Goal: Navigation & Orientation: Find specific page/section

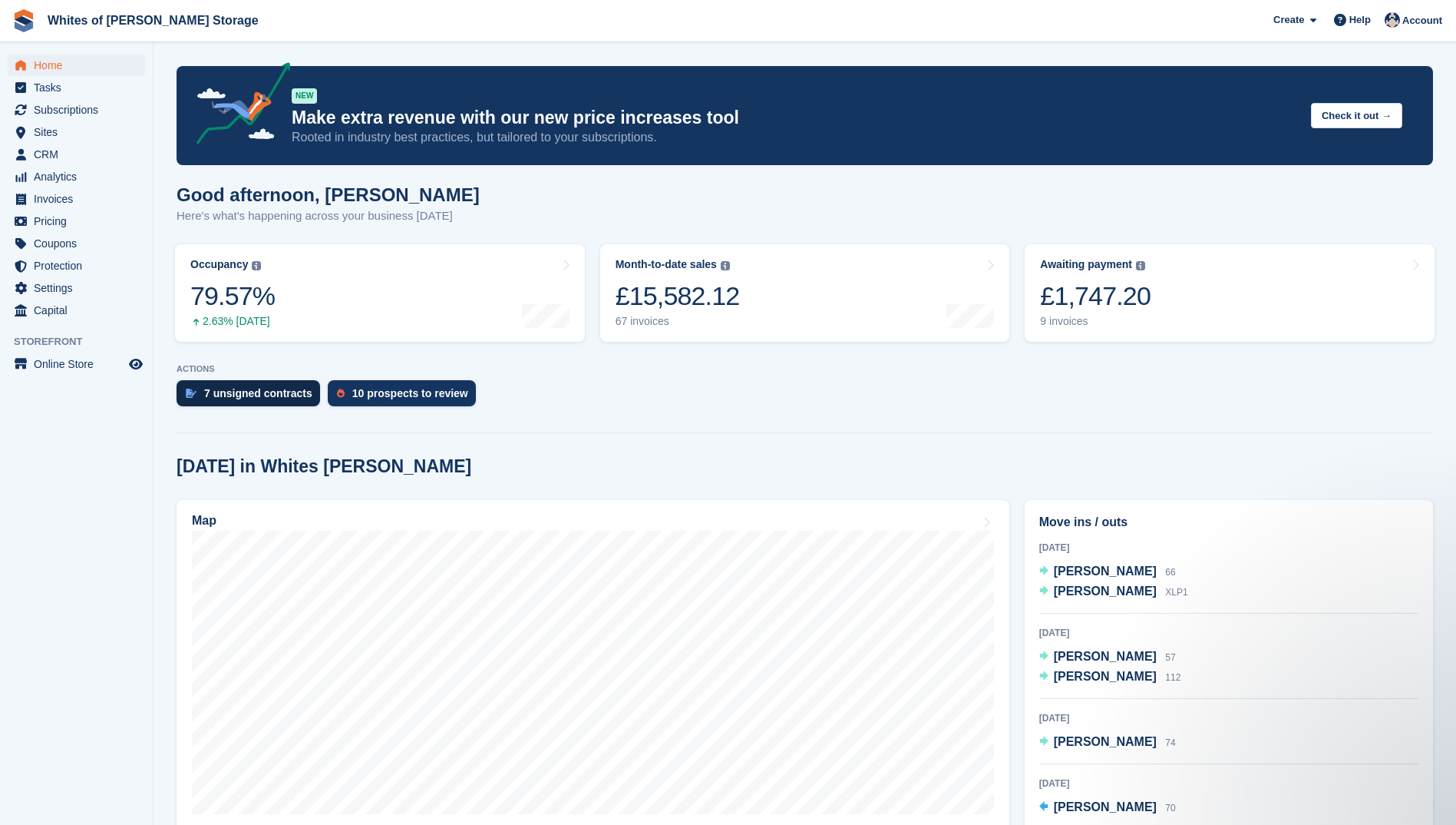
click at [211, 393] on div "7 unsigned contracts" at bounding box center [258, 393] width 108 height 12
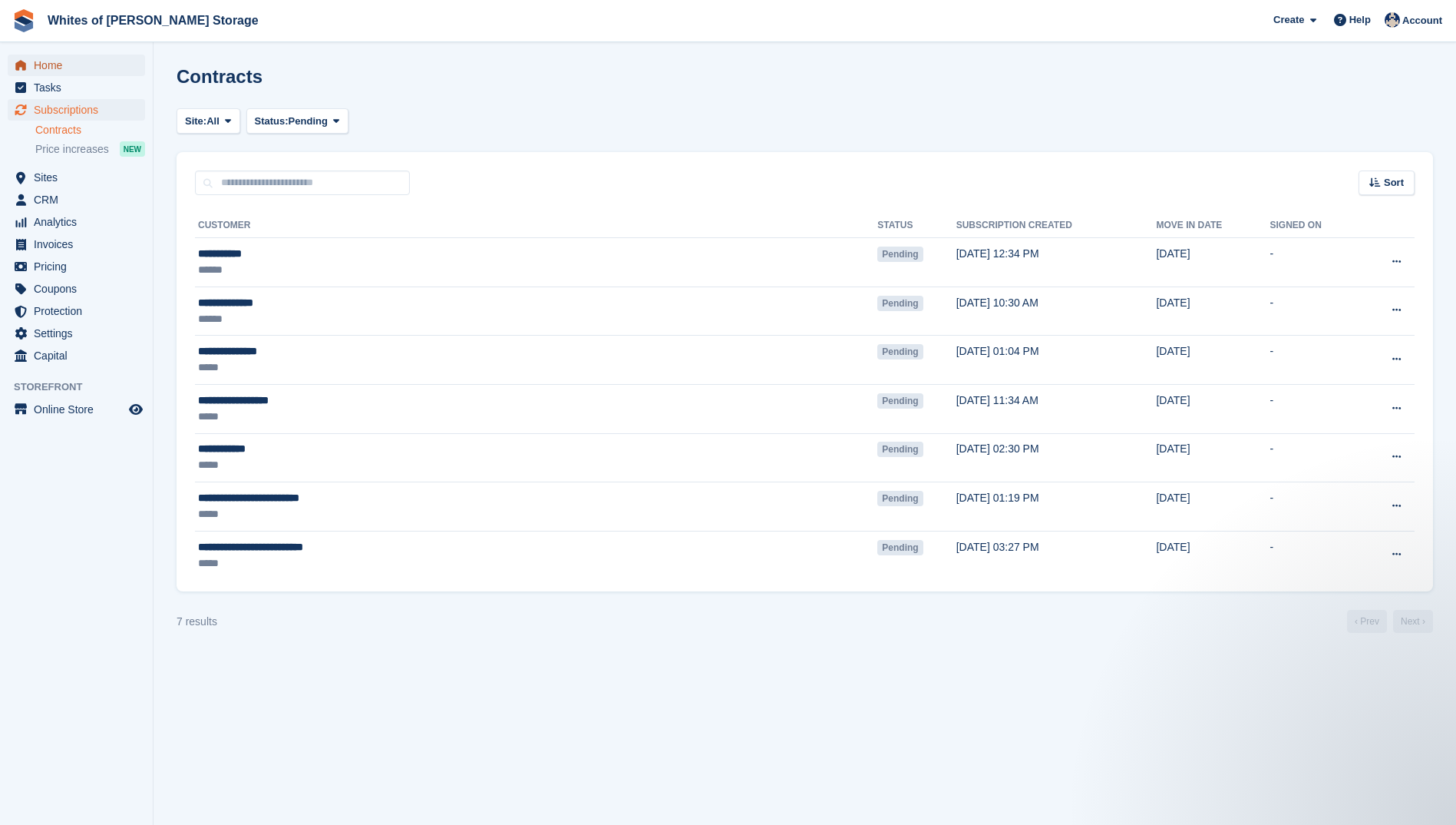
click at [35, 60] on span "Home" at bounding box center [80, 64] width 92 height 21
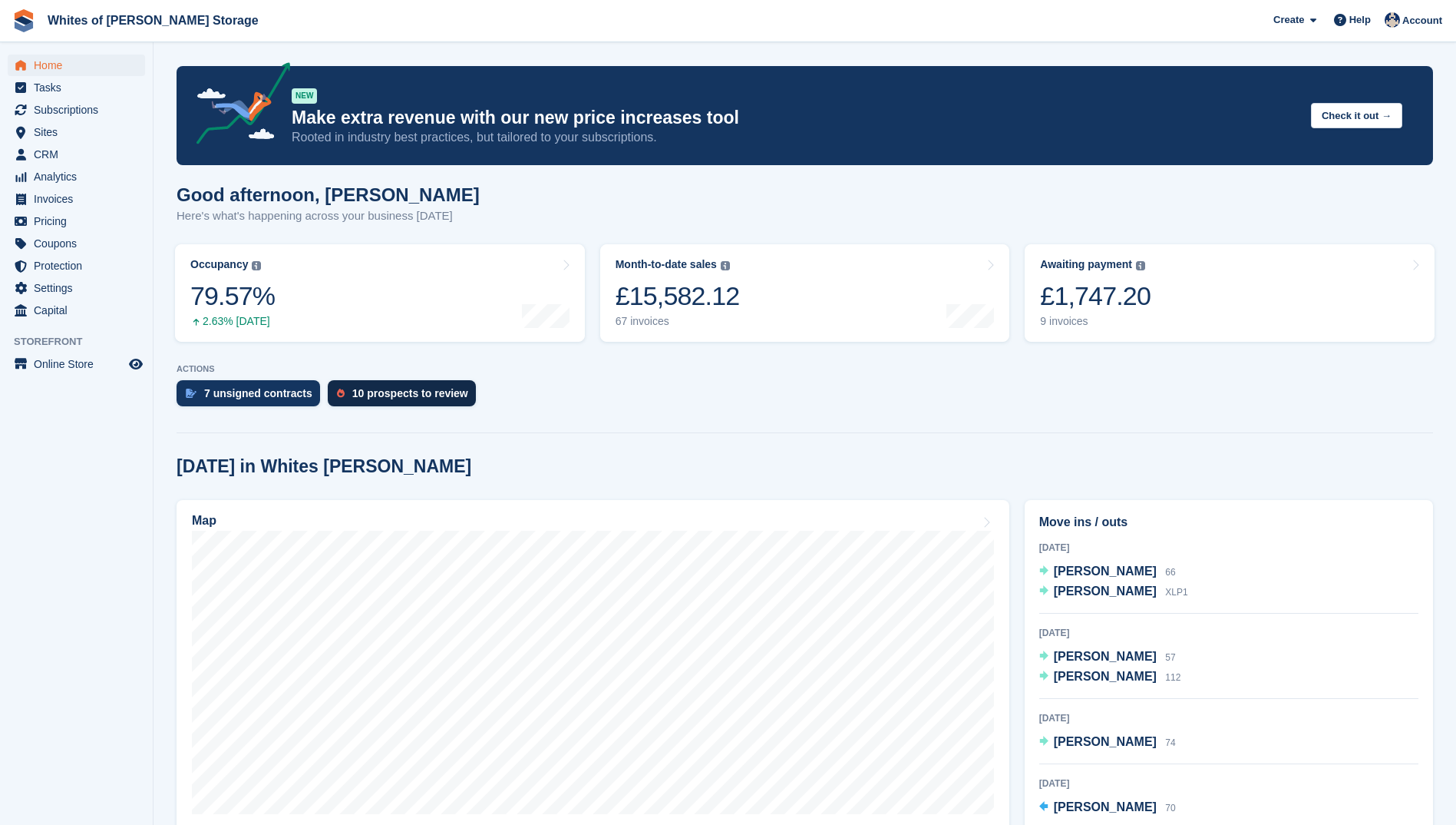
click at [365, 393] on div "10 prospects to review" at bounding box center [410, 393] width 116 height 12
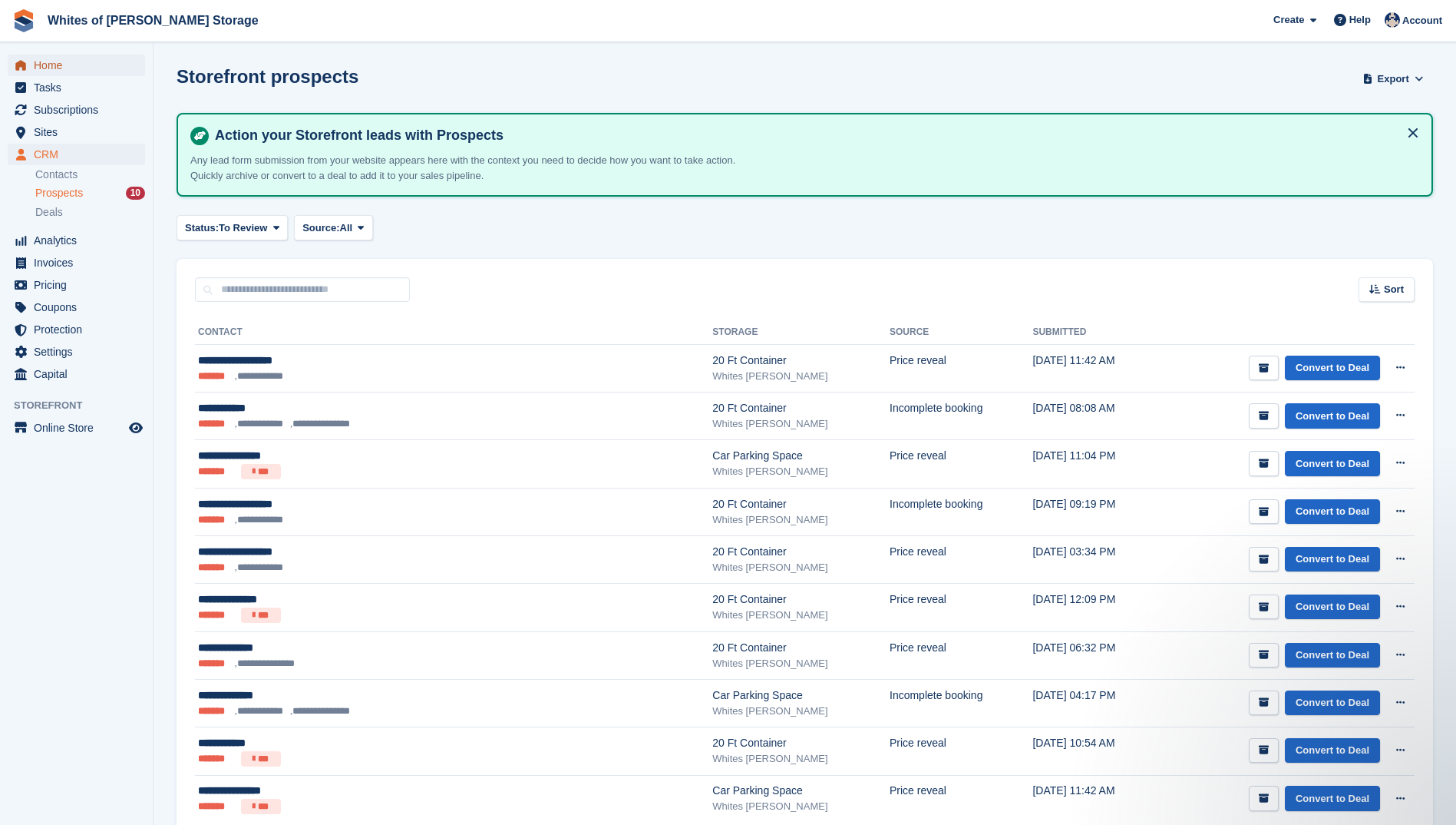
click at [69, 64] on span "Home" at bounding box center [80, 64] width 92 height 21
